Goal: Information Seeking & Learning: Learn about a topic

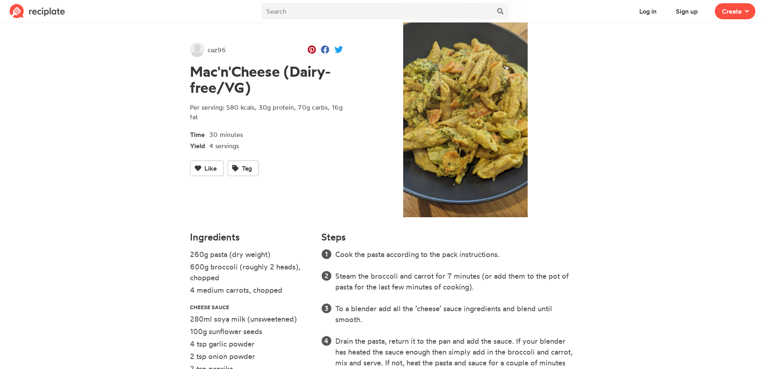
scroll to position [1, 0]
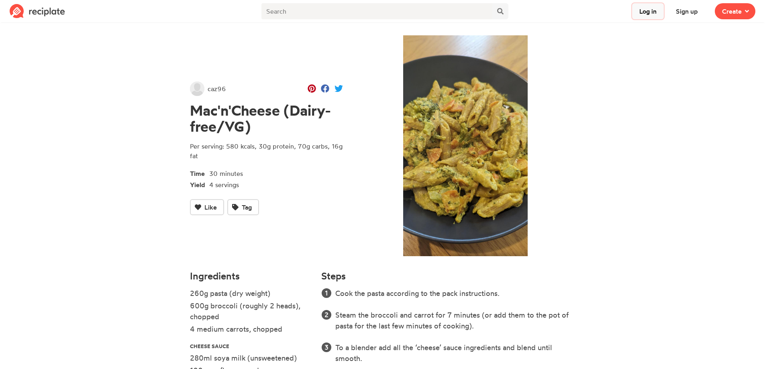
click at [644, 13] on button "Log in" at bounding box center [648, 11] width 32 height 16
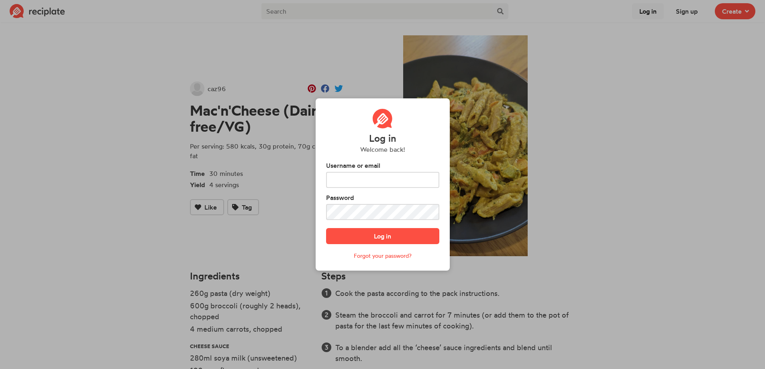
scroll to position [0, 0]
click at [392, 85] on div "Log in Welcome back! Username or email Password Log in Forgot your password?" at bounding box center [382, 184] width 141 height 346
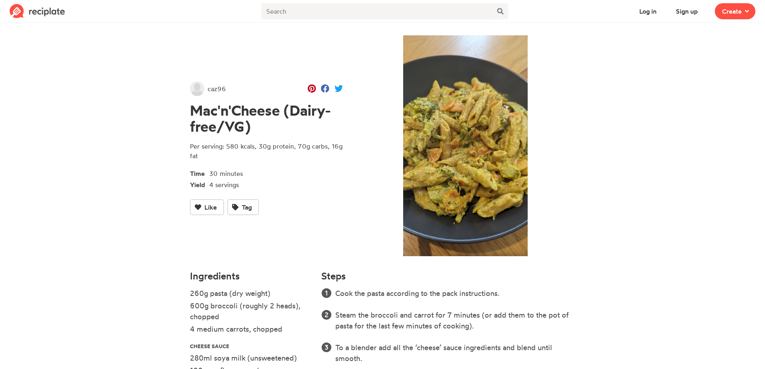
click at [41, 10] on img at bounding box center [37, 11] width 55 height 14
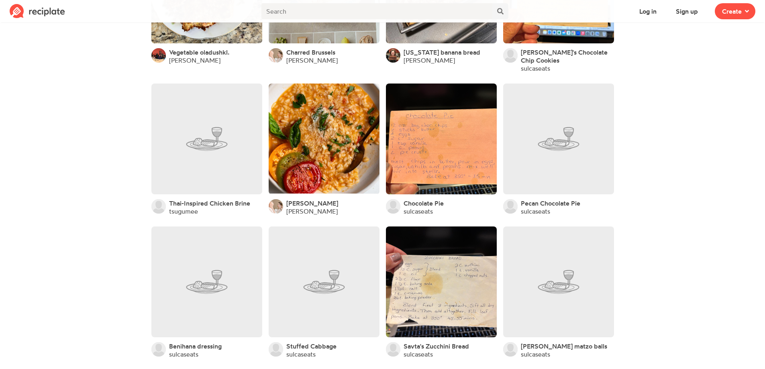
scroll to position [4111, 0]
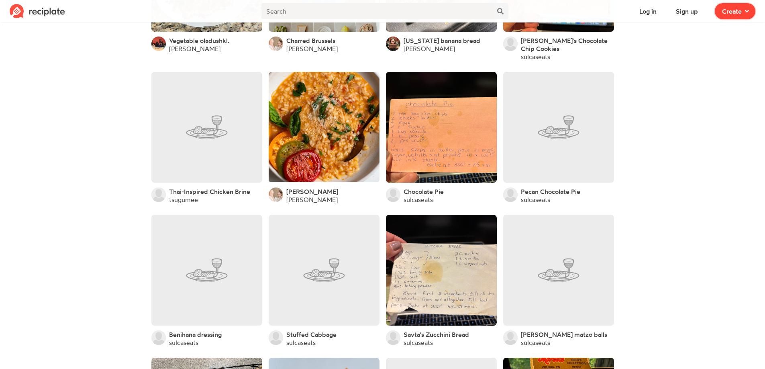
click at [744, 10] on span at bounding box center [745, 11] width 7 height 10
click at [45, 16] on img at bounding box center [37, 11] width 55 height 14
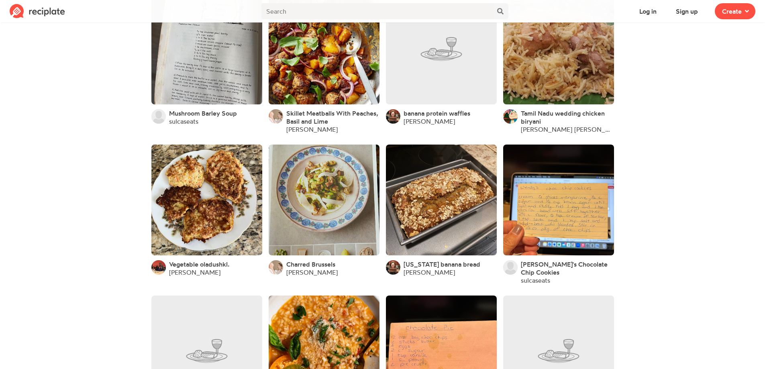
scroll to position [3870, 0]
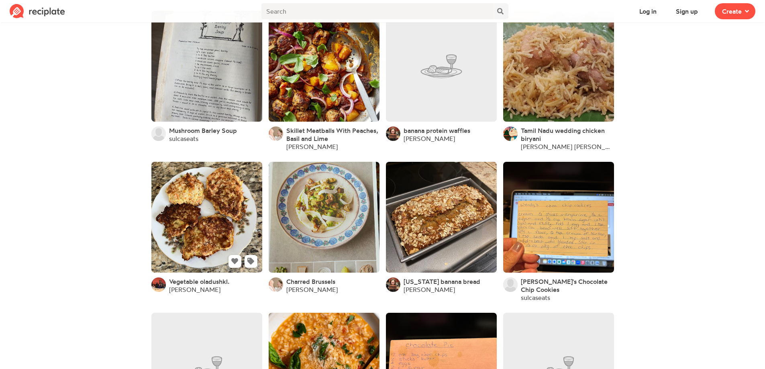
click at [230, 224] on link at bounding box center [206, 217] width 111 height 111
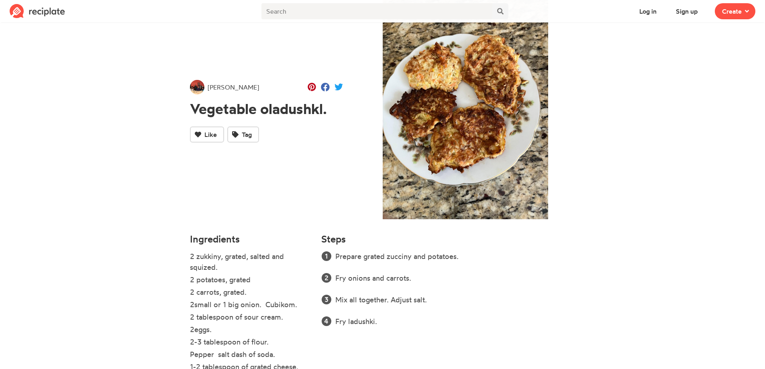
scroll to position [59, 0]
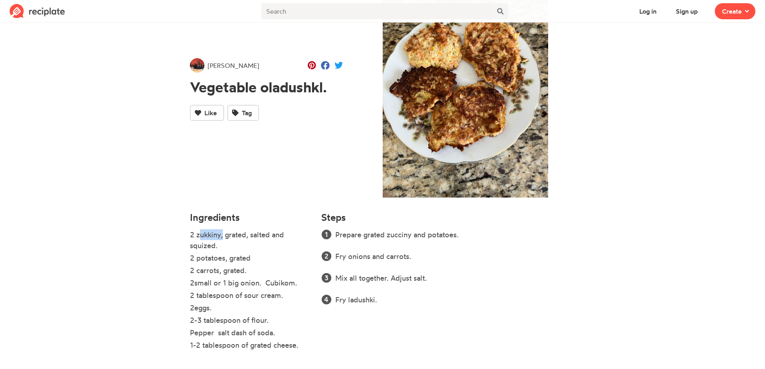
drag, startPoint x: 197, startPoint y: 236, endPoint x: 220, endPoint y: 234, distance: 23.0
click at [220, 234] on li "2 zukkiny, grated, salted and squized." at bounding box center [251, 240] width 122 height 23
drag, startPoint x: 206, startPoint y: 238, endPoint x: 234, endPoint y: 243, distance: 28.4
click at [234, 243] on li "2 zukkiny, grated, salted and squized." at bounding box center [251, 240] width 122 height 23
drag, startPoint x: 198, startPoint y: 234, endPoint x: 209, endPoint y: 228, distance: 12.4
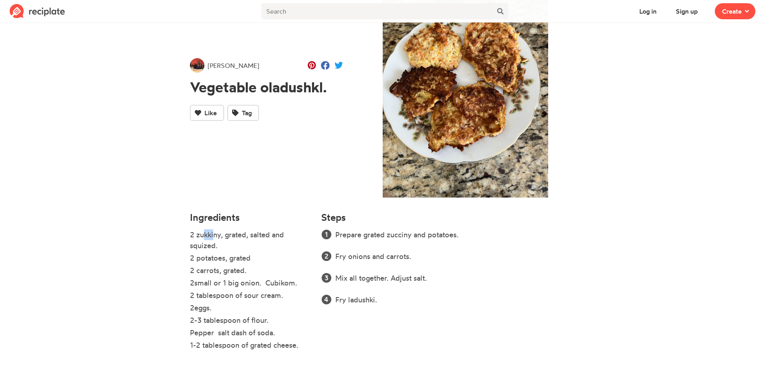
click at [210, 231] on li "2 zukkiny, grated, salted and squized." at bounding box center [251, 240] width 122 height 23
click at [194, 237] on li "2 zukkiny, grated, salted and squized." at bounding box center [251, 240] width 122 height 23
drag, startPoint x: 197, startPoint y: 234, endPoint x: 219, endPoint y: 235, distance: 22.1
click at [220, 235] on li "2 zukkiny, grated, salted and squized." at bounding box center [251, 240] width 122 height 23
copy li "zukkiny"
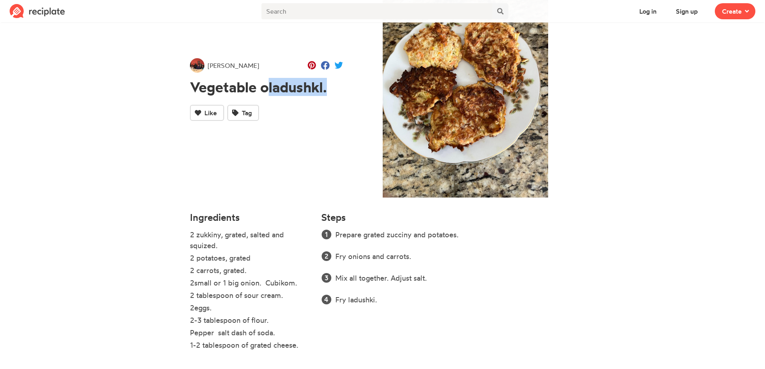
drag, startPoint x: 264, startPoint y: 85, endPoint x: 324, endPoint y: 86, distance: 59.8
click at [324, 86] on h1 "Vegetable oladushkl." at bounding box center [266, 87] width 153 height 16
copy h1 "oladushkl"
click at [35, 11] on img at bounding box center [37, 11] width 55 height 14
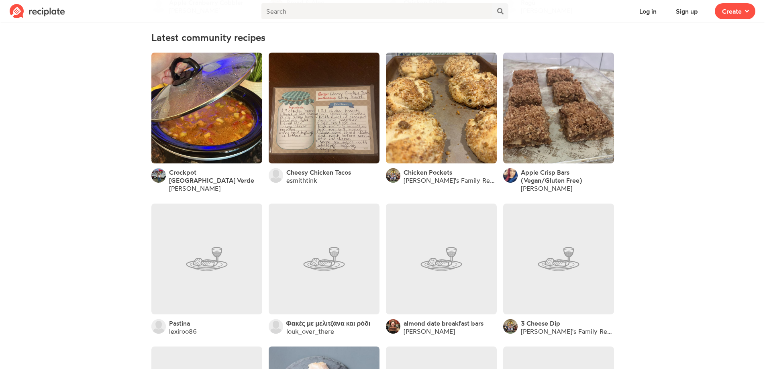
scroll to position [321, 0]
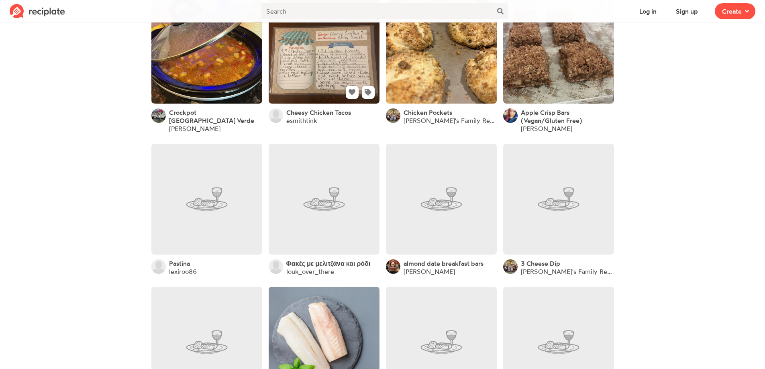
click at [327, 61] on link at bounding box center [324, 48] width 111 height 111
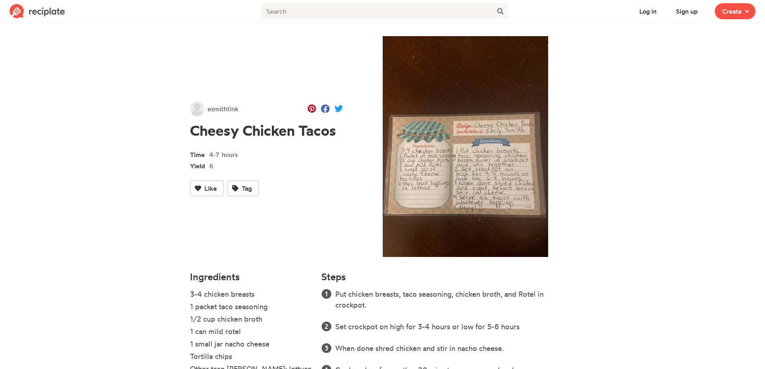
click at [222, 112] on span "esmithtink" at bounding box center [223, 109] width 31 height 10
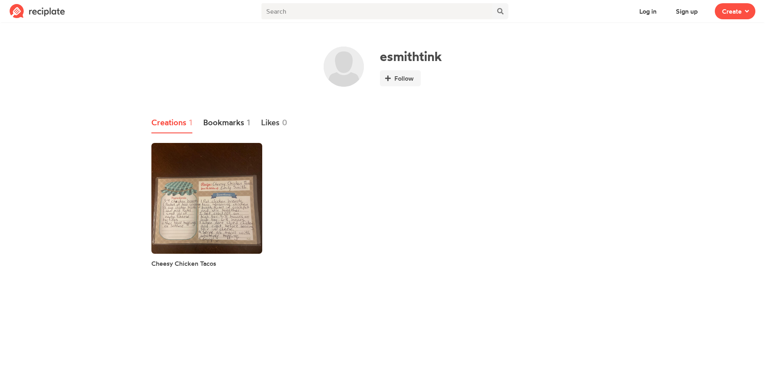
click at [225, 118] on link "Bookmarks 1" at bounding box center [226, 122] width 47 height 21
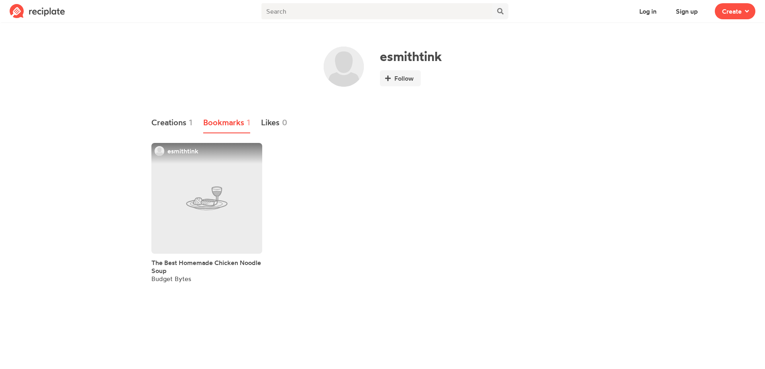
click at [214, 213] on link at bounding box center [206, 198] width 111 height 111
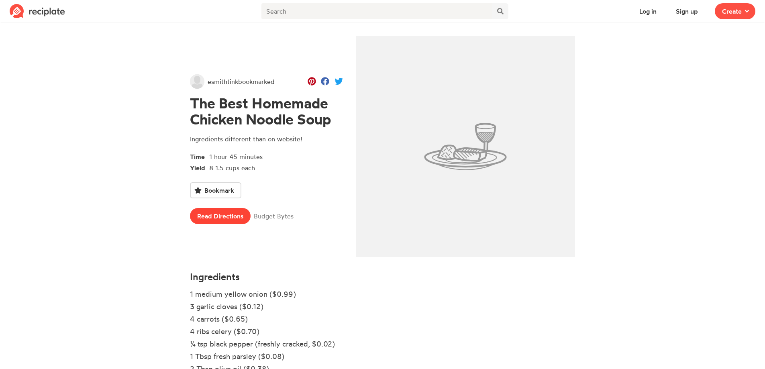
click at [206, 212] on link "Read Directions" at bounding box center [220, 216] width 61 height 16
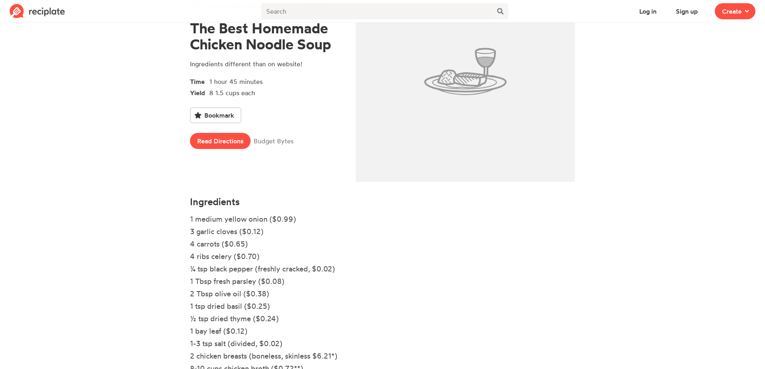
scroll to position [80, 0]
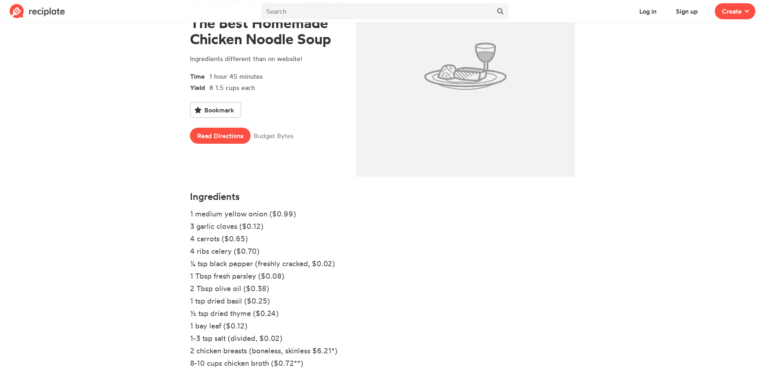
click at [325, 267] on li "¼ tsp black pepper (freshly cracked, $0.02)" at bounding box center [317, 264] width 254 height 12
click at [308, 264] on li "¼ tsp black pepper (freshly cracked, $0.02)" at bounding box center [317, 264] width 254 height 12
click at [233, 146] on div "esmithtink bookmarked The Best Homemade Chicken Noodle Soup Ingredients differe…" at bounding box center [266, 68] width 166 height 235
click at [233, 142] on link "Read Directions" at bounding box center [220, 136] width 61 height 16
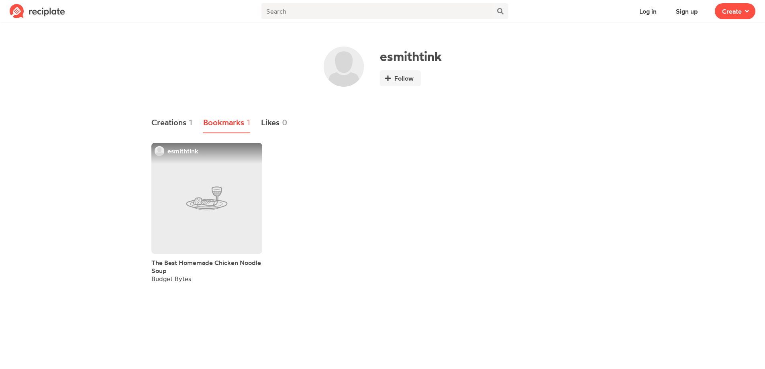
click at [232, 181] on link at bounding box center [206, 198] width 111 height 111
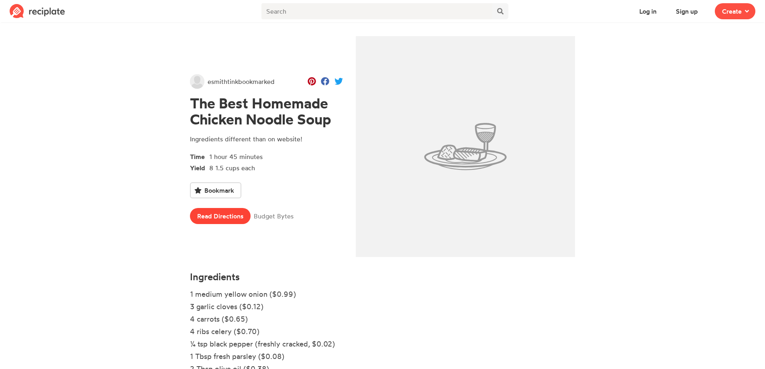
click at [222, 219] on link "Read Directions" at bounding box center [220, 216] width 61 height 16
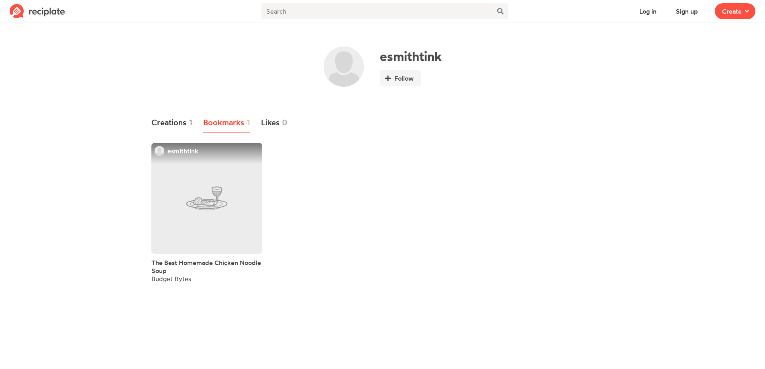
click at [175, 122] on link "Creations 1" at bounding box center [171, 122] width 41 height 21
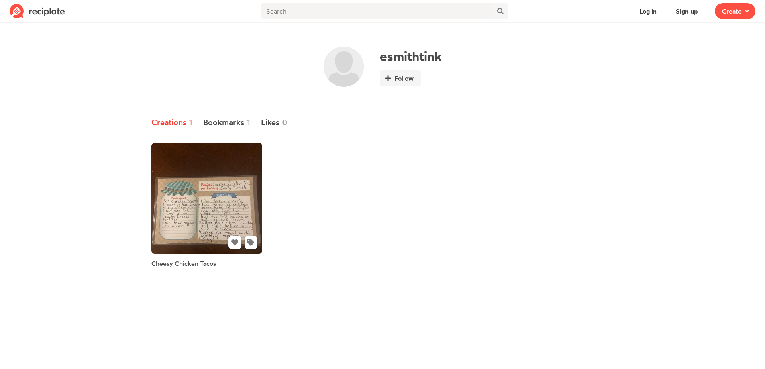
click at [238, 195] on link at bounding box center [206, 198] width 111 height 111
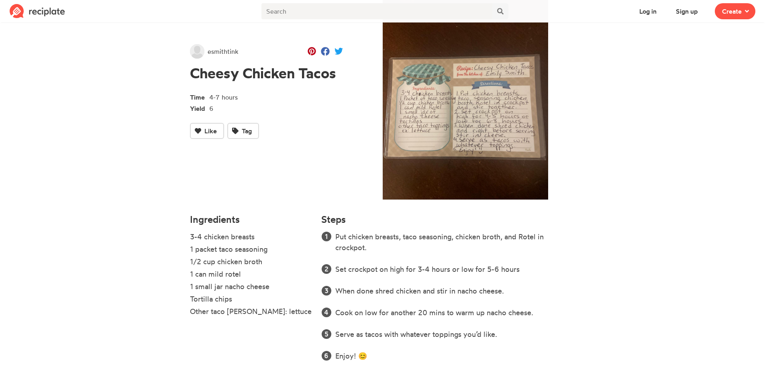
scroll to position [72, 0]
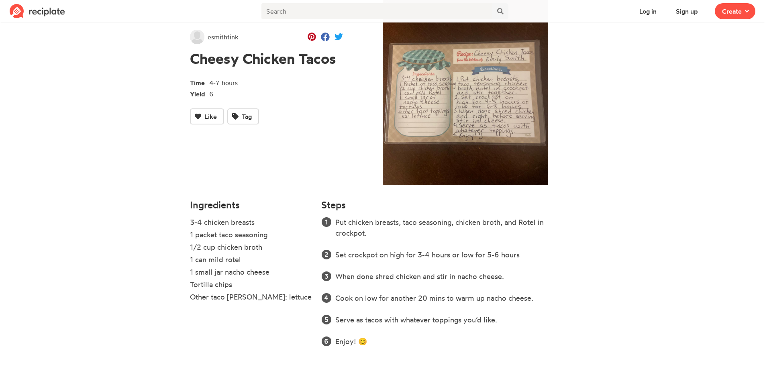
click at [45, 15] on img at bounding box center [37, 11] width 55 height 14
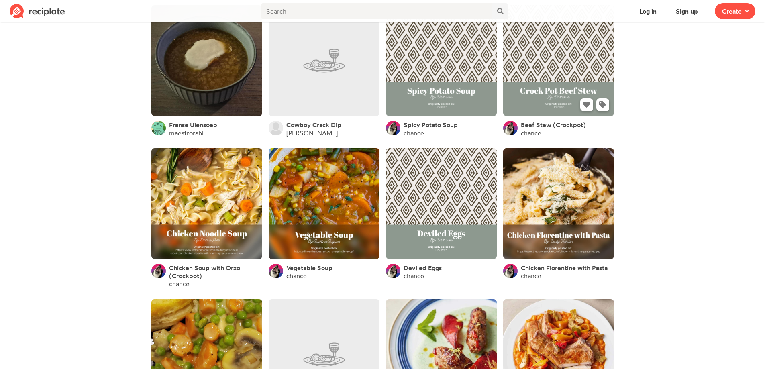
scroll to position [2322, 0]
